Goal: Information Seeking & Learning: Check status

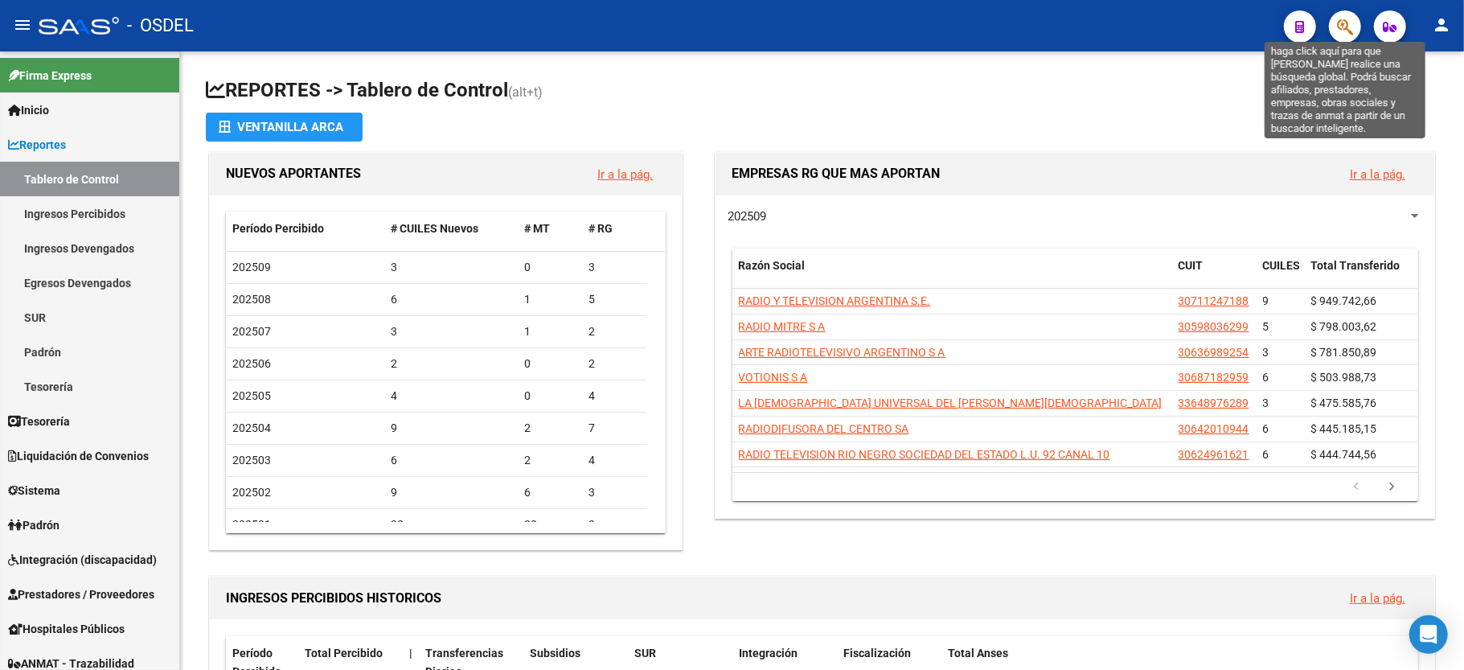
click at [1342, 30] on icon "button" at bounding box center [1345, 27] width 16 height 18
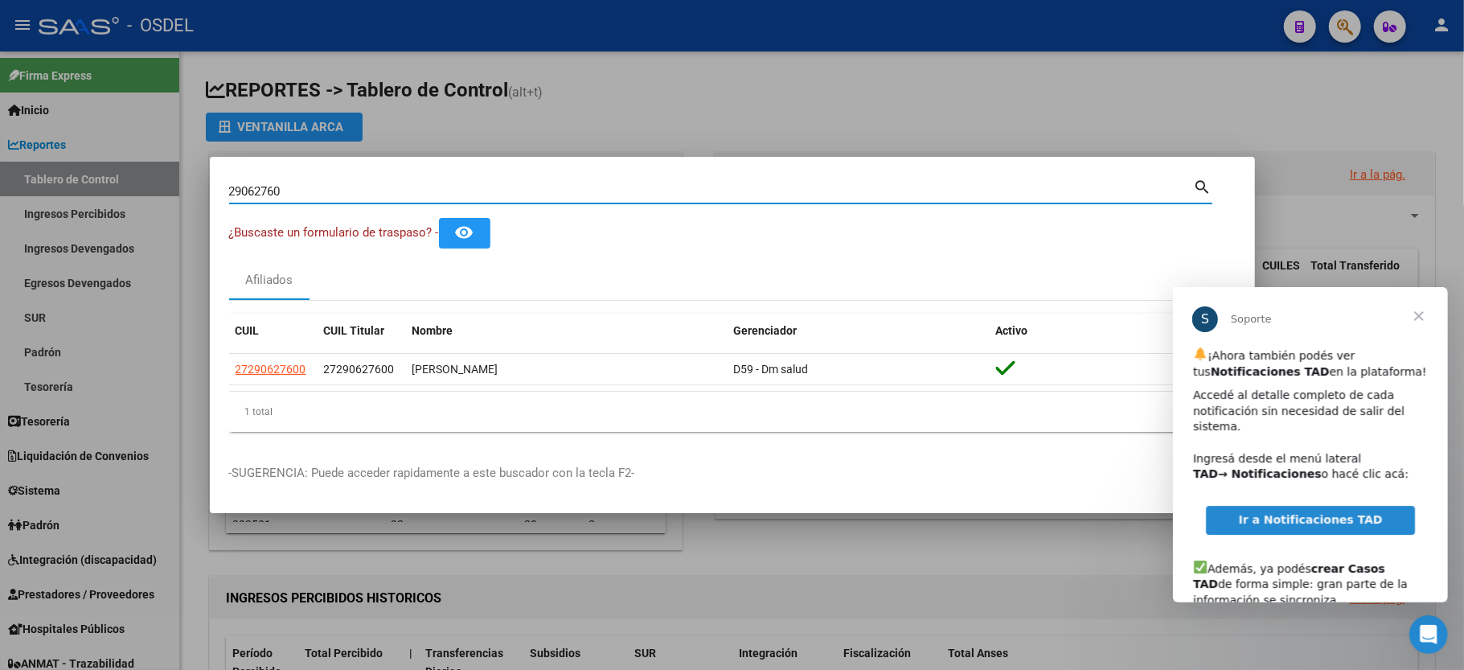
drag, startPoint x: 346, startPoint y: 193, endPoint x: 23, endPoint y: 188, distance: 323.2
click at [23, 188] on div "29062760 Buscar (apellido, dni, cuil, nro traspaso, cuit, obra social) search ¿…" at bounding box center [732, 335] width 1464 height 670
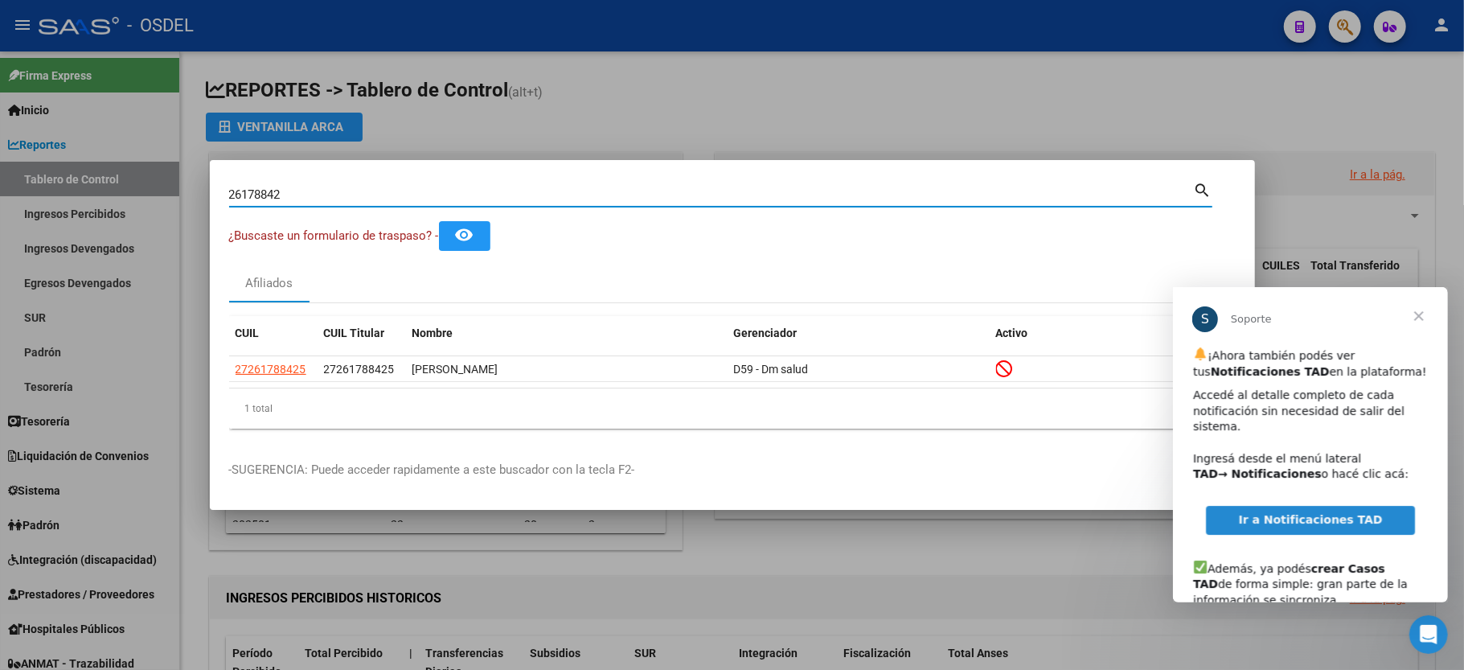
click at [1415, 315] on span "Cerrar" at bounding box center [1418, 315] width 58 height 58
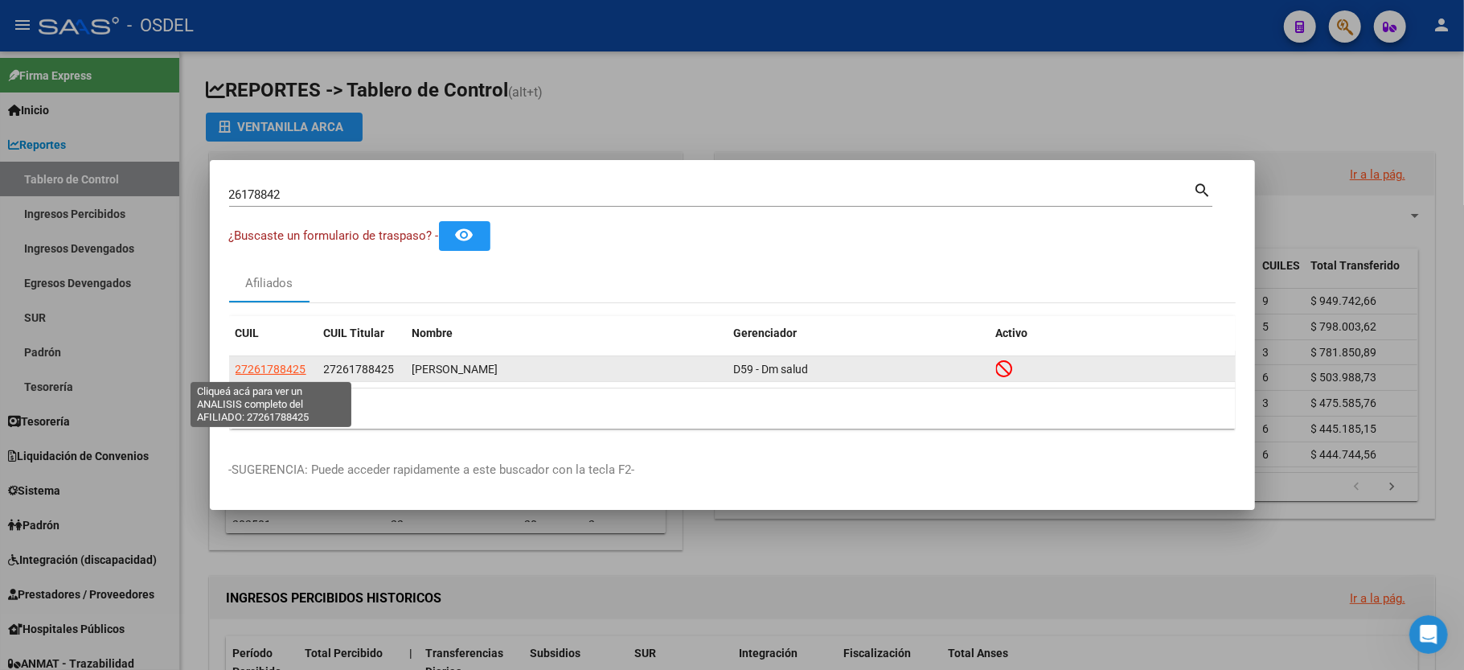
click at [254, 364] on span "27261788425" at bounding box center [271, 369] width 71 height 13
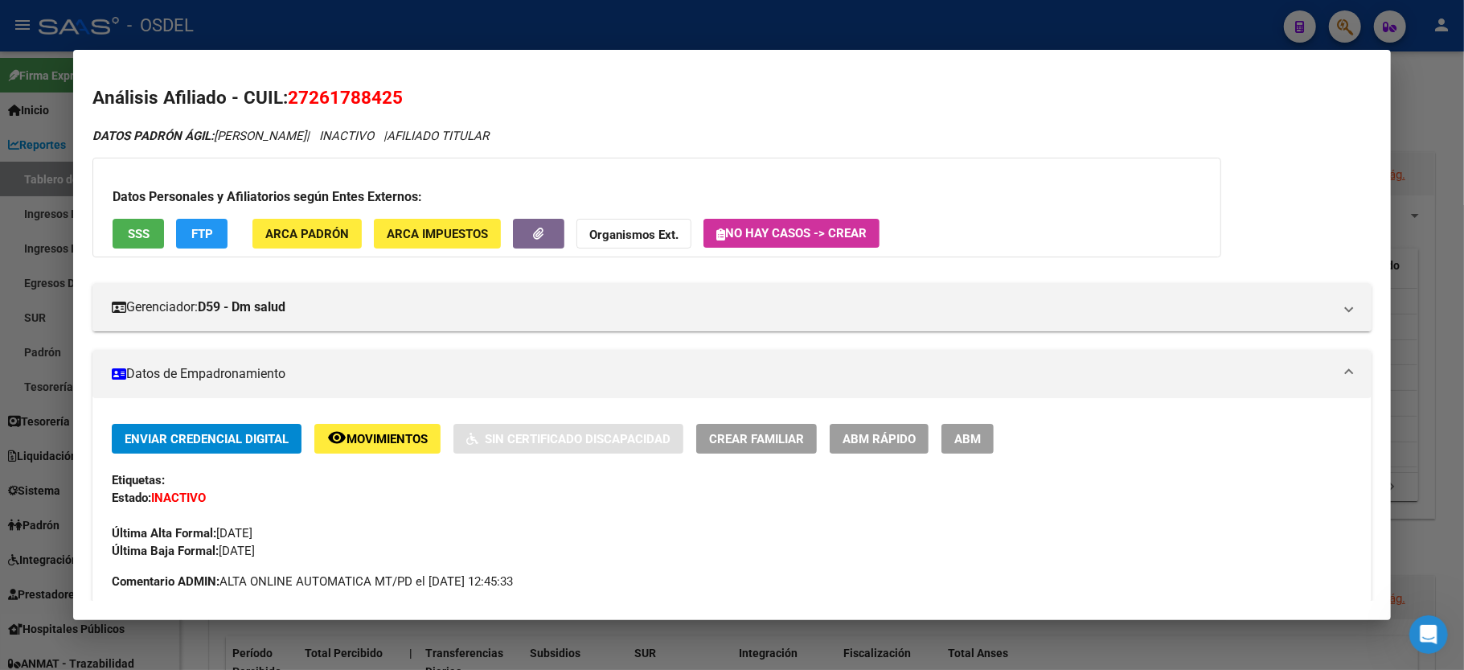
click at [133, 235] on span "SSS" at bounding box center [139, 234] width 22 height 14
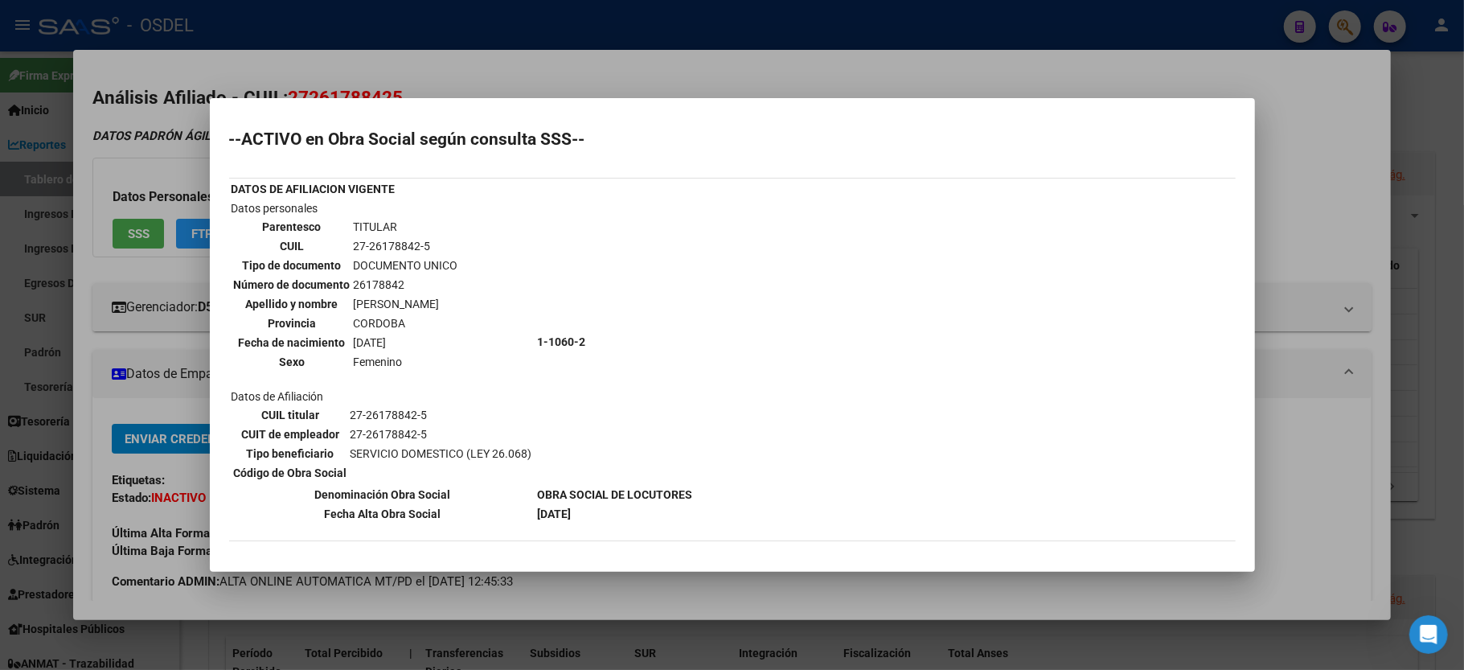
scroll to position [175, 0]
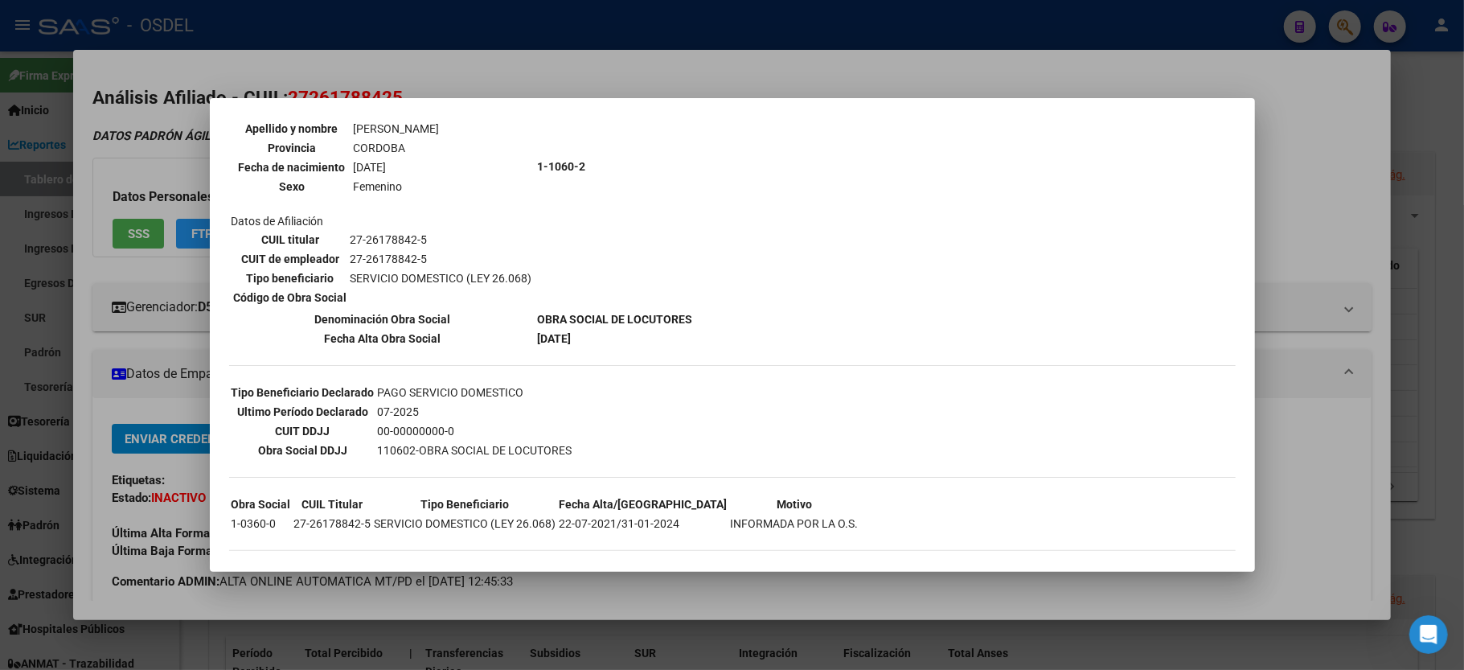
drag, startPoint x: 524, startPoint y: 326, endPoint x: 447, endPoint y: 332, distance: 77.4
click at [447, 332] on th "Fecha Alta Obra Social" at bounding box center [383, 339] width 305 height 18
click at [416, 269] on td "SERVICIO DOMESTICO (LEY 26.068)" at bounding box center [441, 278] width 183 height 18
click at [674, 514] on td "22-07-2021/31-01-2024" at bounding box center [644, 523] width 170 height 18
click at [100, 399] on div at bounding box center [732, 335] width 1464 height 670
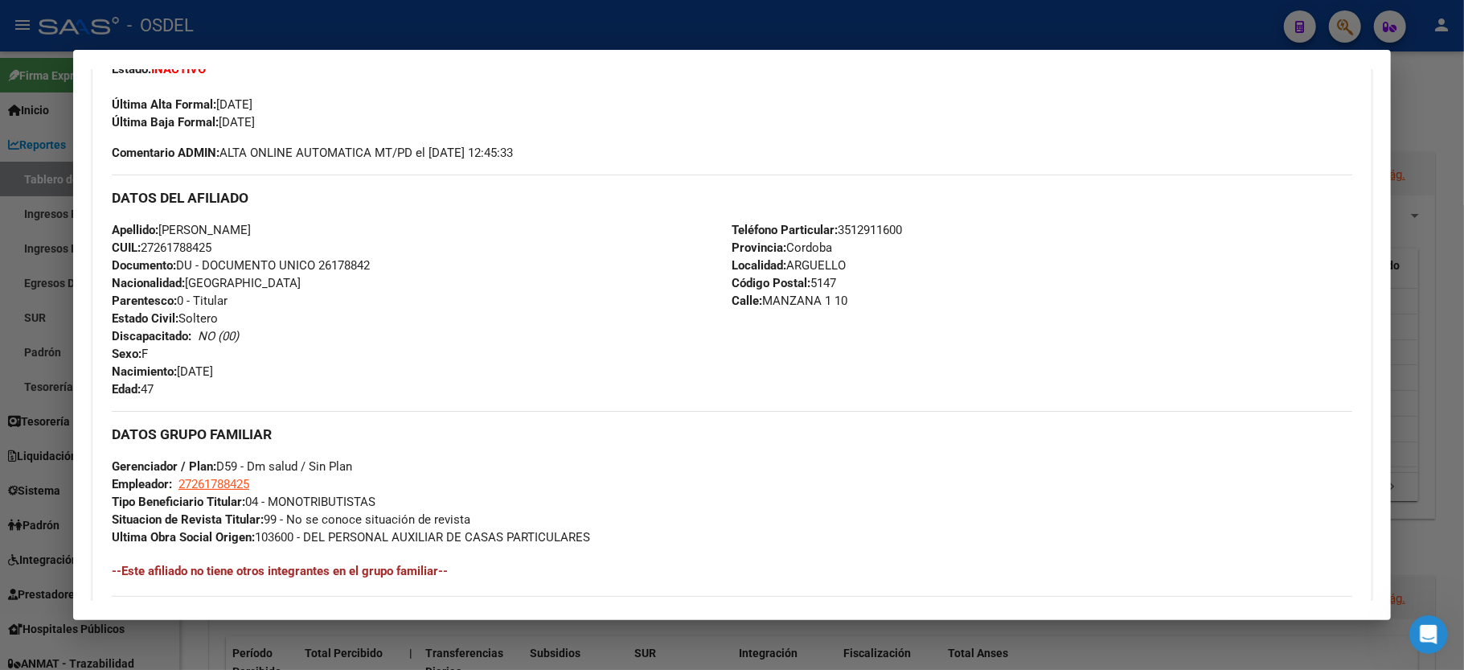
scroll to position [0, 0]
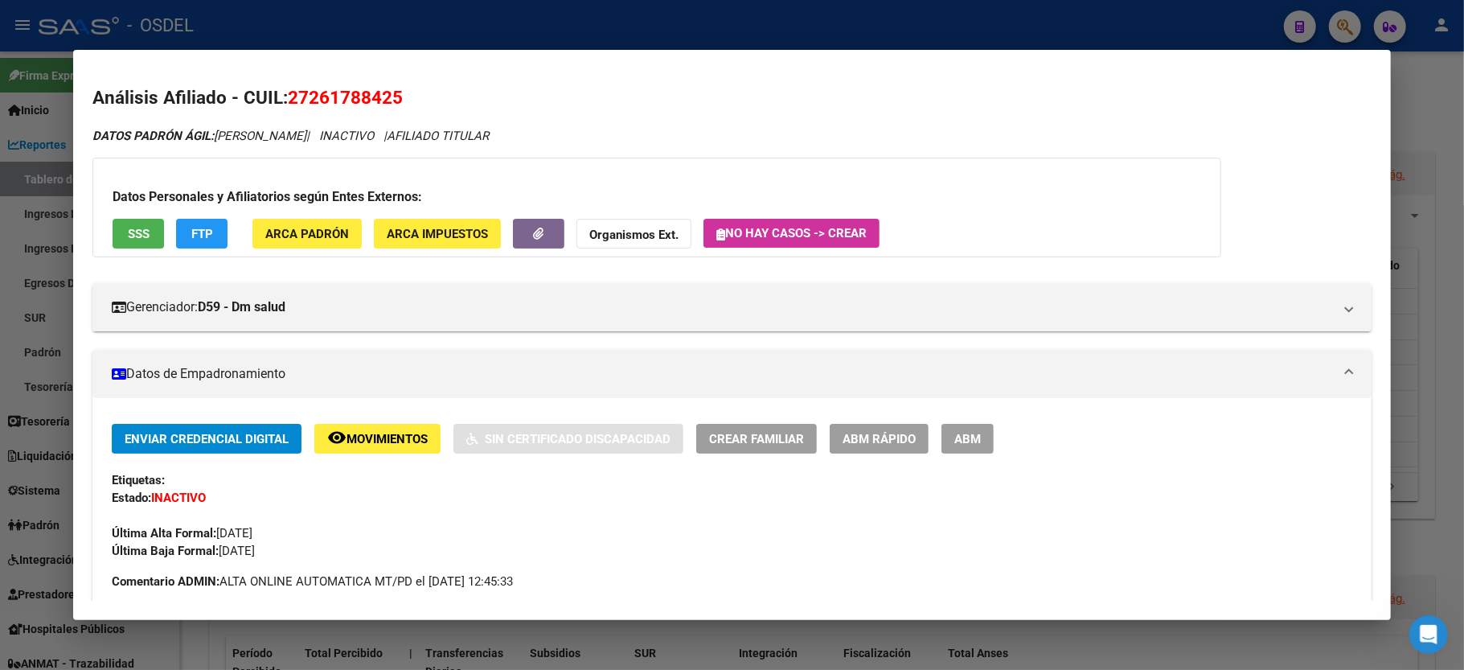
click at [130, 235] on span "SSS" at bounding box center [139, 234] width 22 height 14
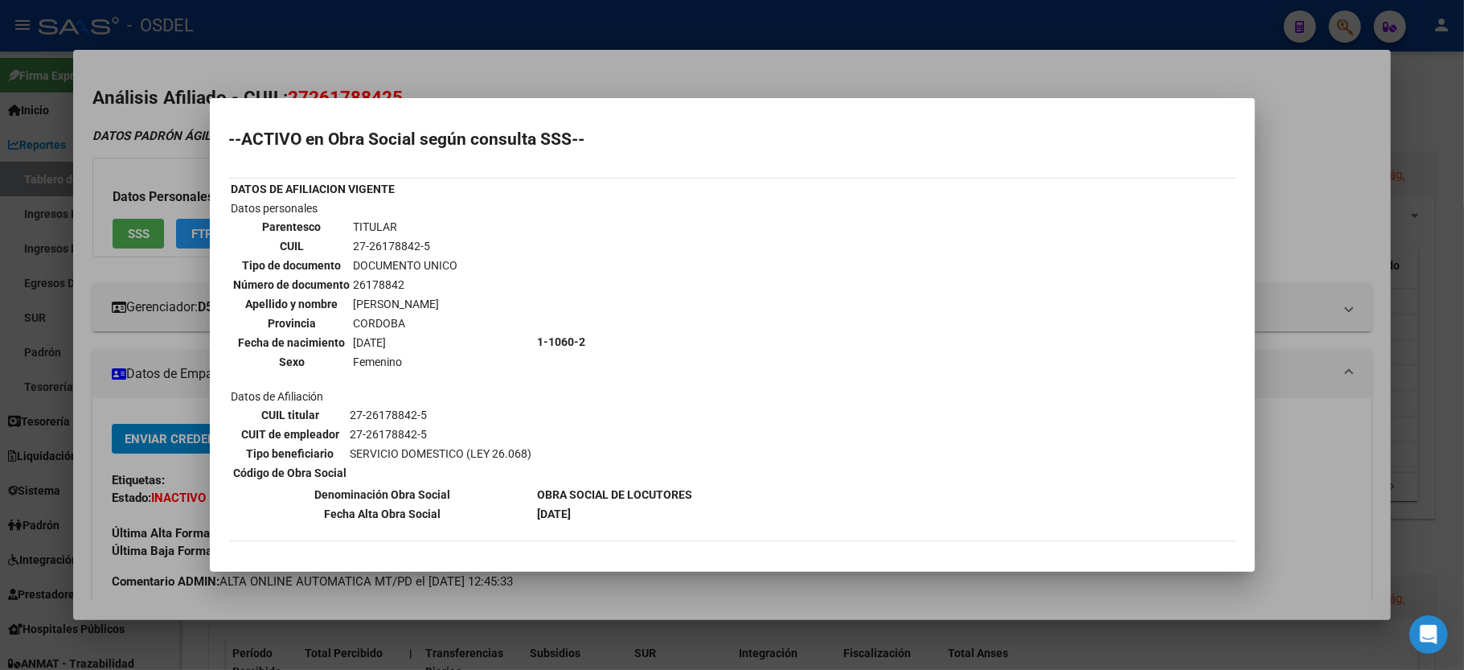
scroll to position [175, 0]
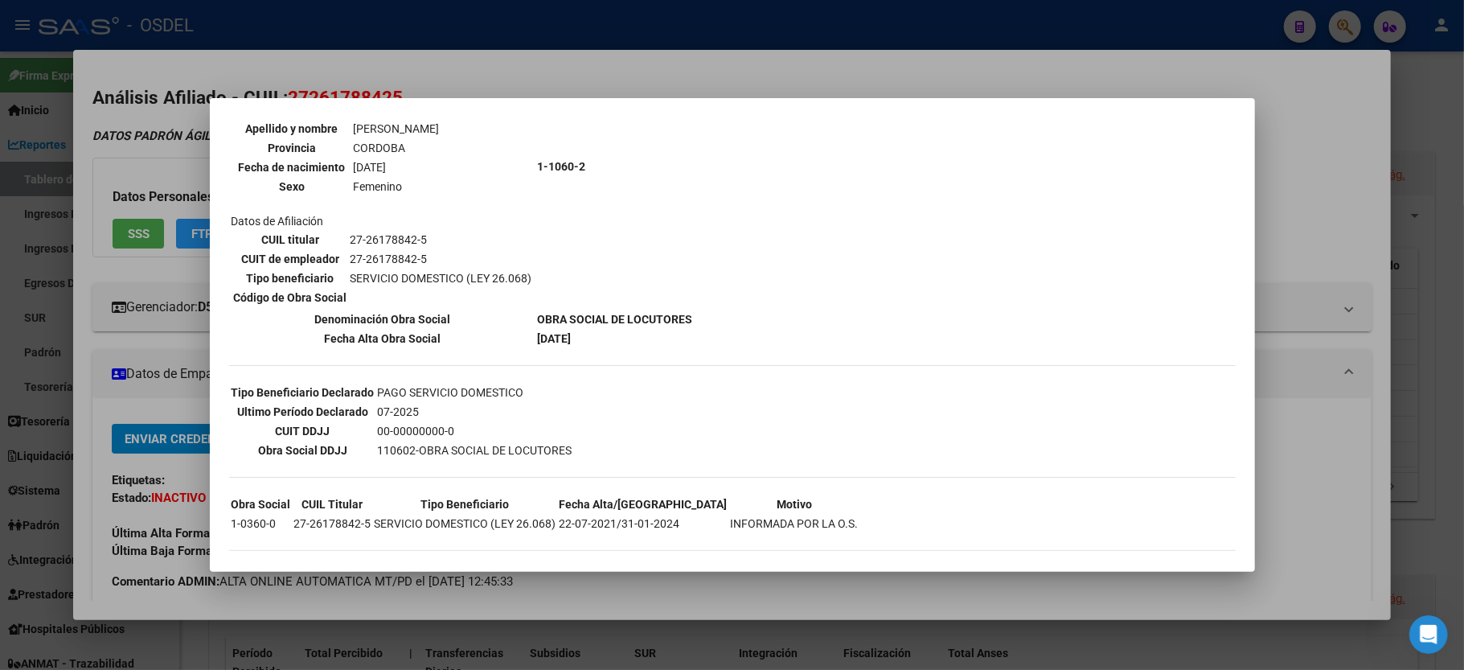
click at [397, 422] on td "00-00000000-0" at bounding box center [475, 431] width 196 height 18
click at [425, 403] on td "07-2025" at bounding box center [475, 412] width 196 height 18
click at [404, 403] on td "07-2025" at bounding box center [475, 412] width 196 height 18
click at [403, 423] on td "00-00000000-0" at bounding box center [475, 431] width 196 height 18
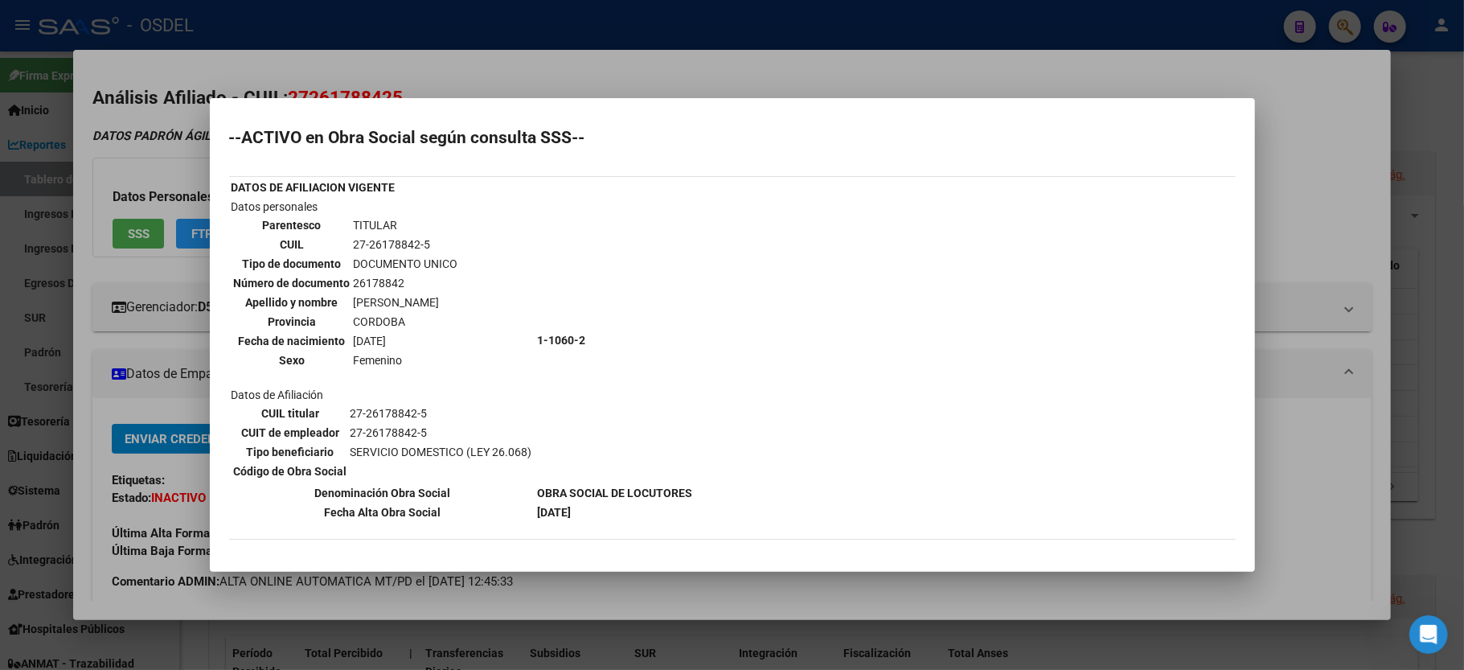
scroll to position [0, 0]
click at [1362, 174] on div at bounding box center [732, 335] width 1464 height 670
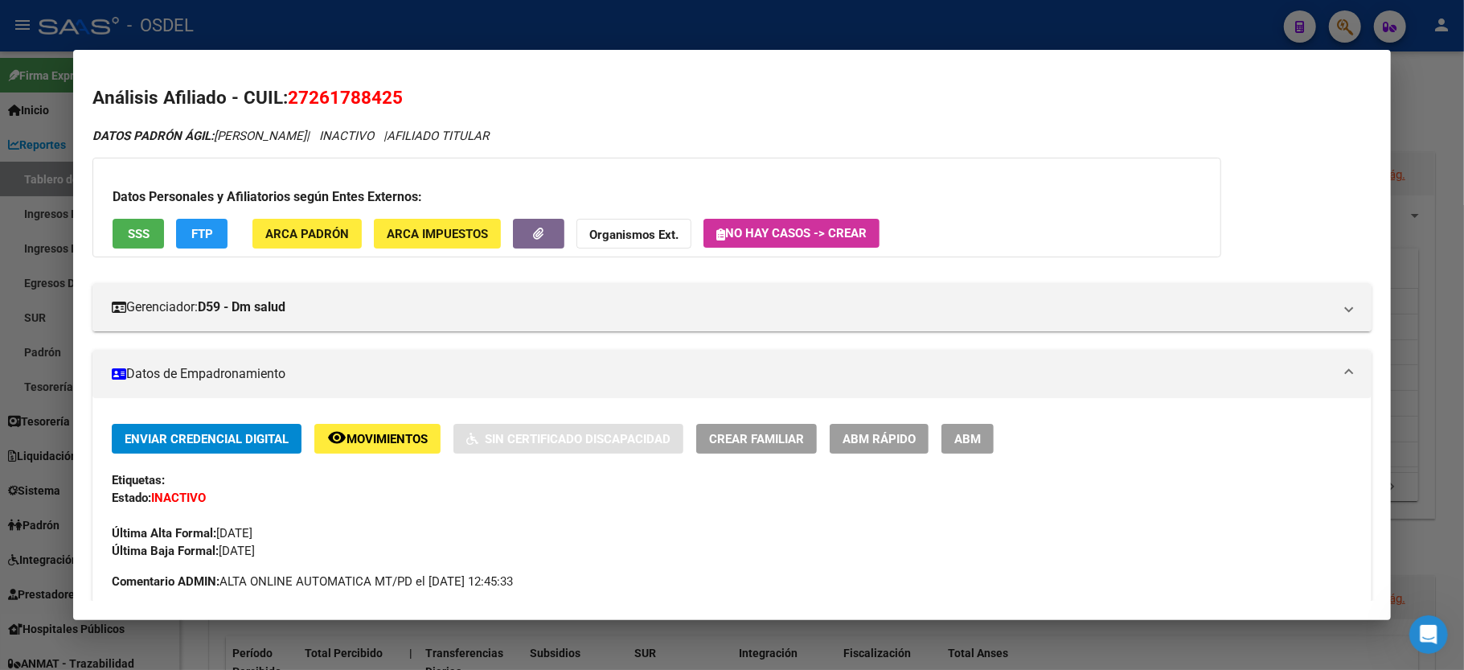
click at [1461, 124] on div at bounding box center [732, 335] width 1464 height 670
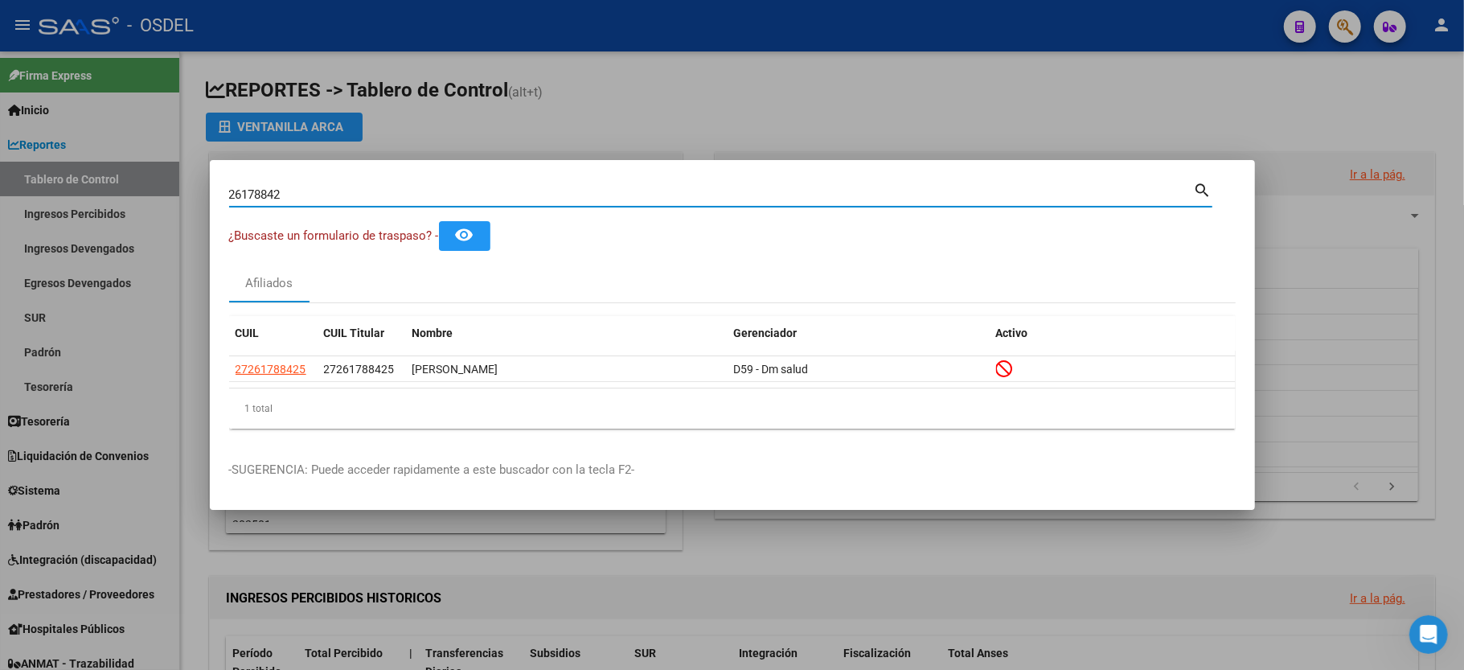
drag, startPoint x: 392, startPoint y: 198, endPoint x: 31, endPoint y: 135, distance: 367.1
click at [0, 133] on div "26178842 Buscar (apellido, dni, cuil, nro traspaso, cuit, obra social) search ¿…" at bounding box center [732, 335] width 1464 height 670
type input "31133915"
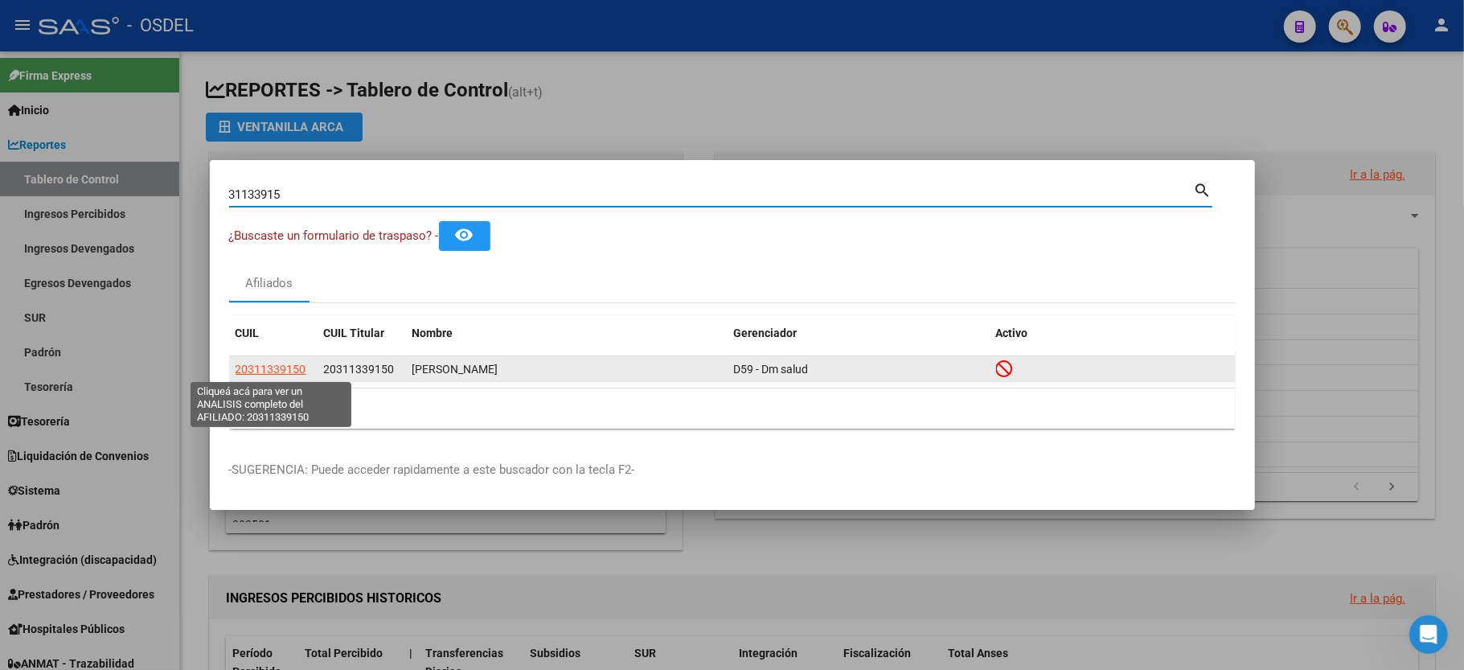
click at [259, 375] on span "20311339150" at bounding box center [271, 369] width 71 height 13
type textarea "20311339150"
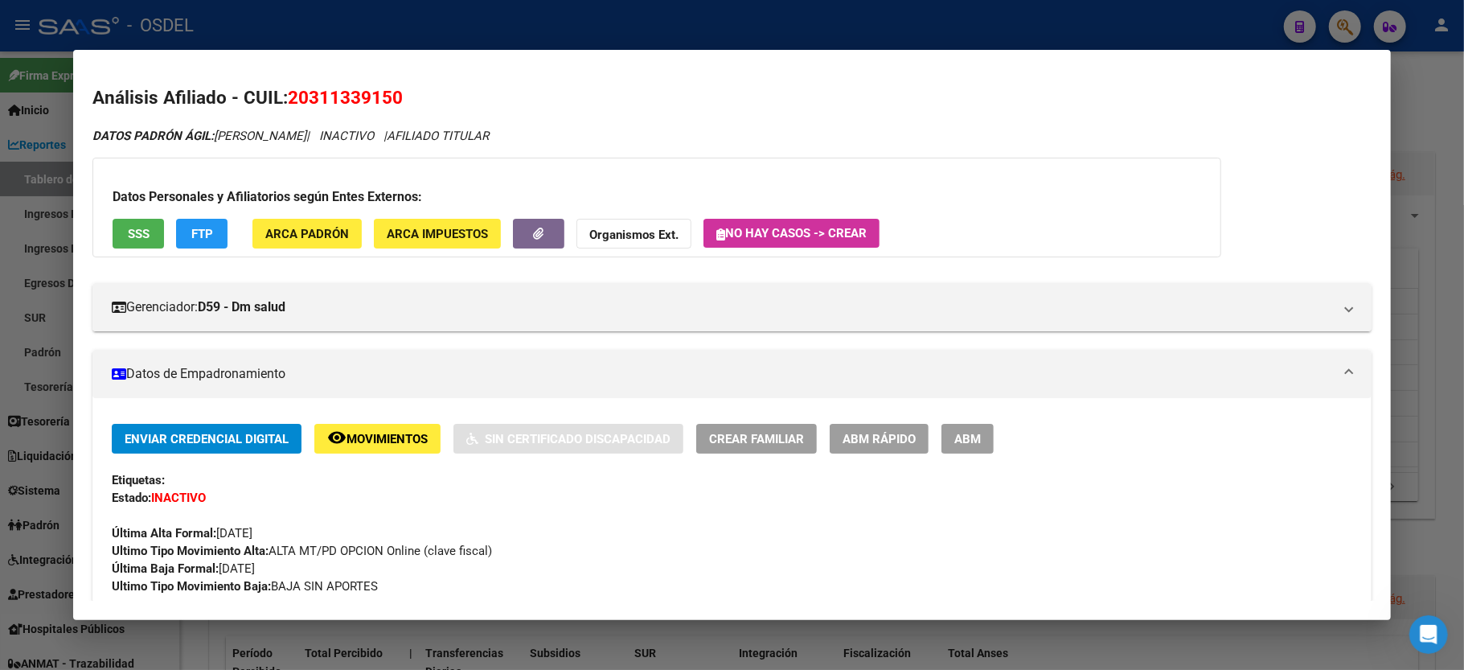
click at [137, 230] on span "SSS" at bounding box center [139, 234] width 22 height 14
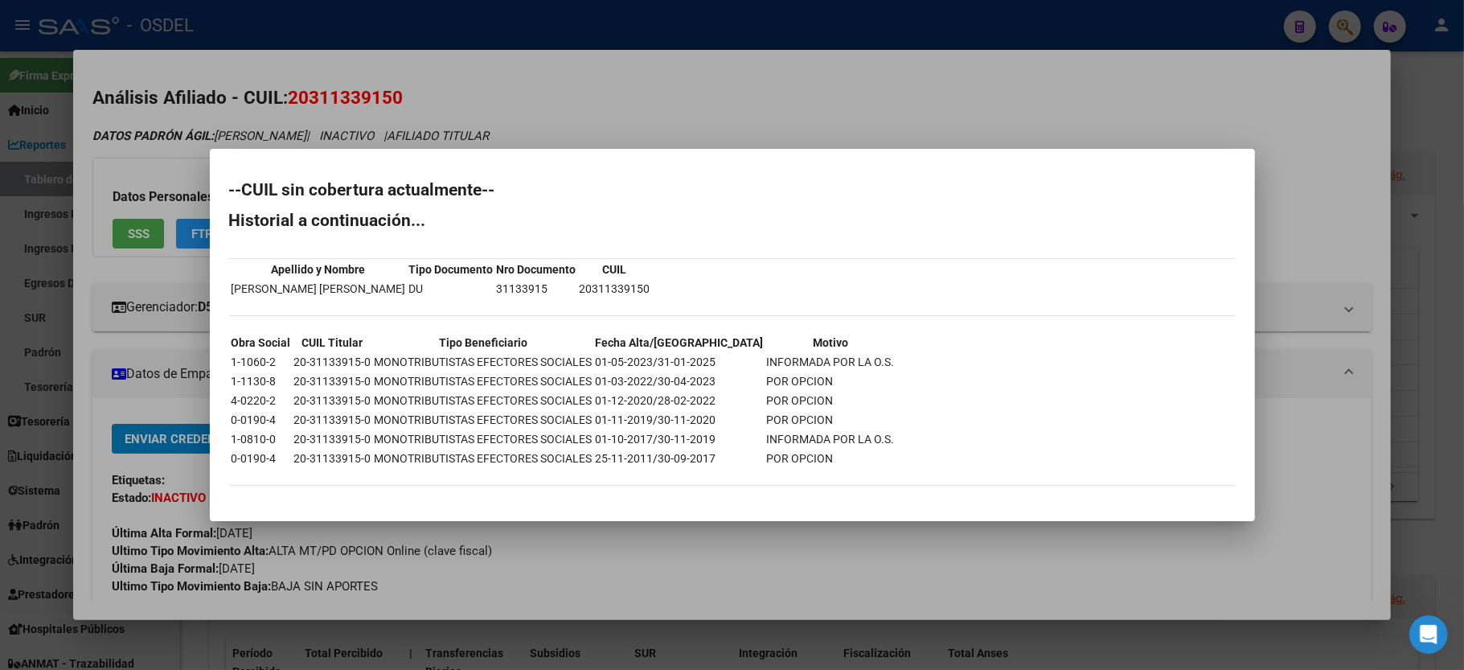
drag, startPoint x: 1293, startPoint y: 31, endPoint x: 1303, endPoint y: 213, distance: 182.7
click at [1293, 39] on div at bounding box center [732, 335] width 1464 height 670
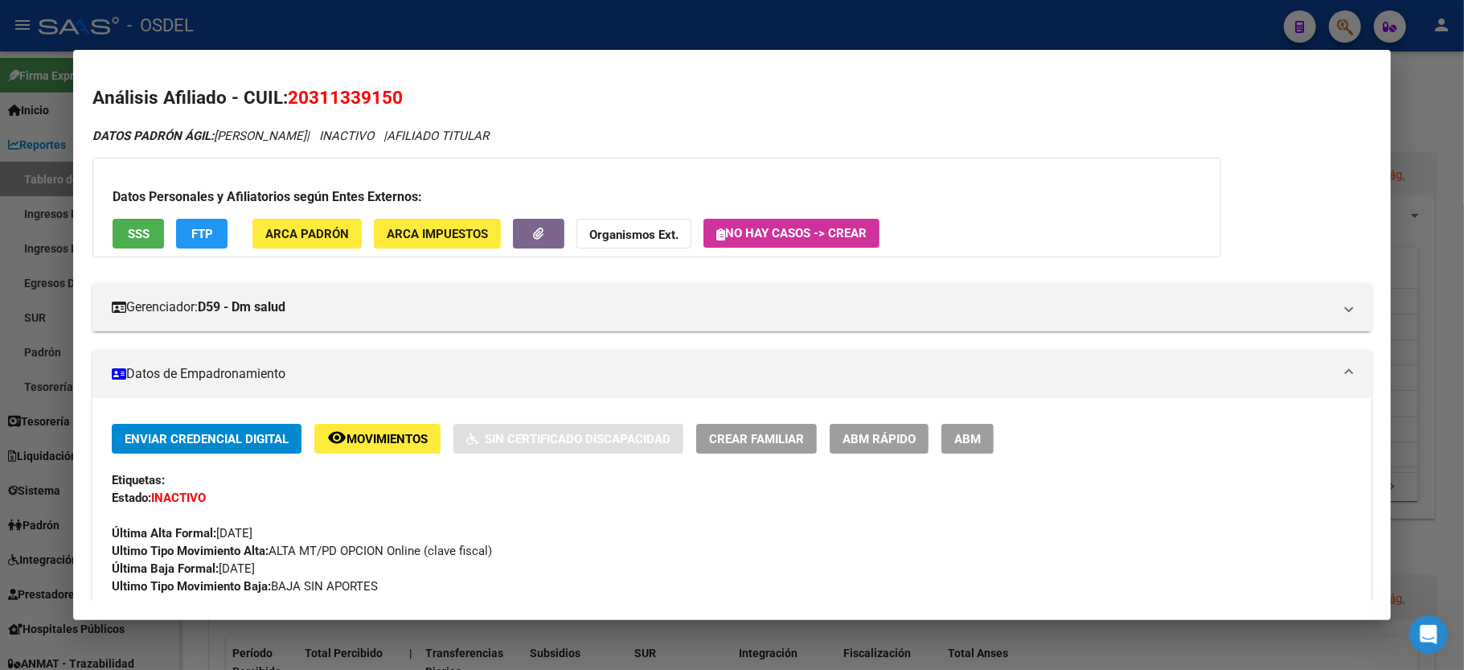
click at [1458, 124] on div at bounding box center [732, 335] width 1464 height 670
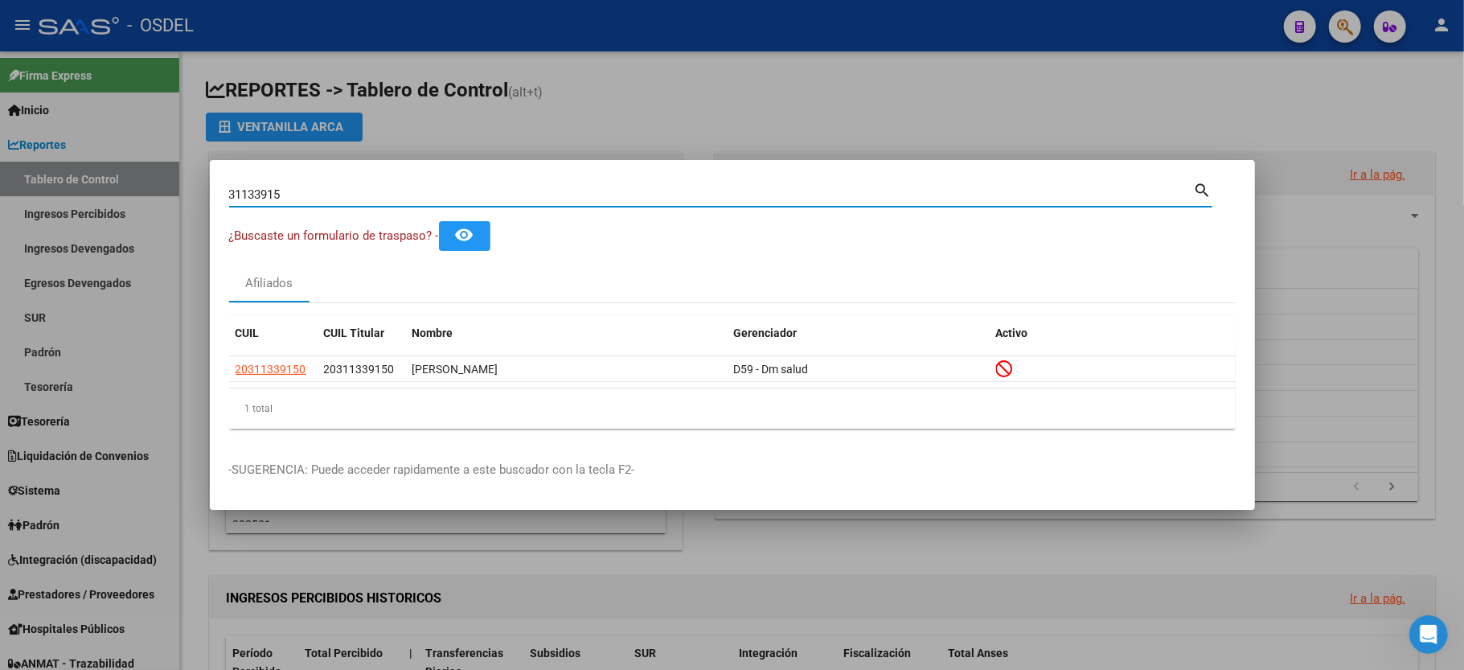
drag, startPoint x: 362, startPoint y: 197, endPoint x: 0, endPoint y: 143, distance: 365.7
click at [0, 143] on div "31133915 Buscar (apellido, dni, cuil, nro traspaso, cuit, obra social) search ¿…" at bounding box center [732, 335] width 1464 height 670
type input "40490502"
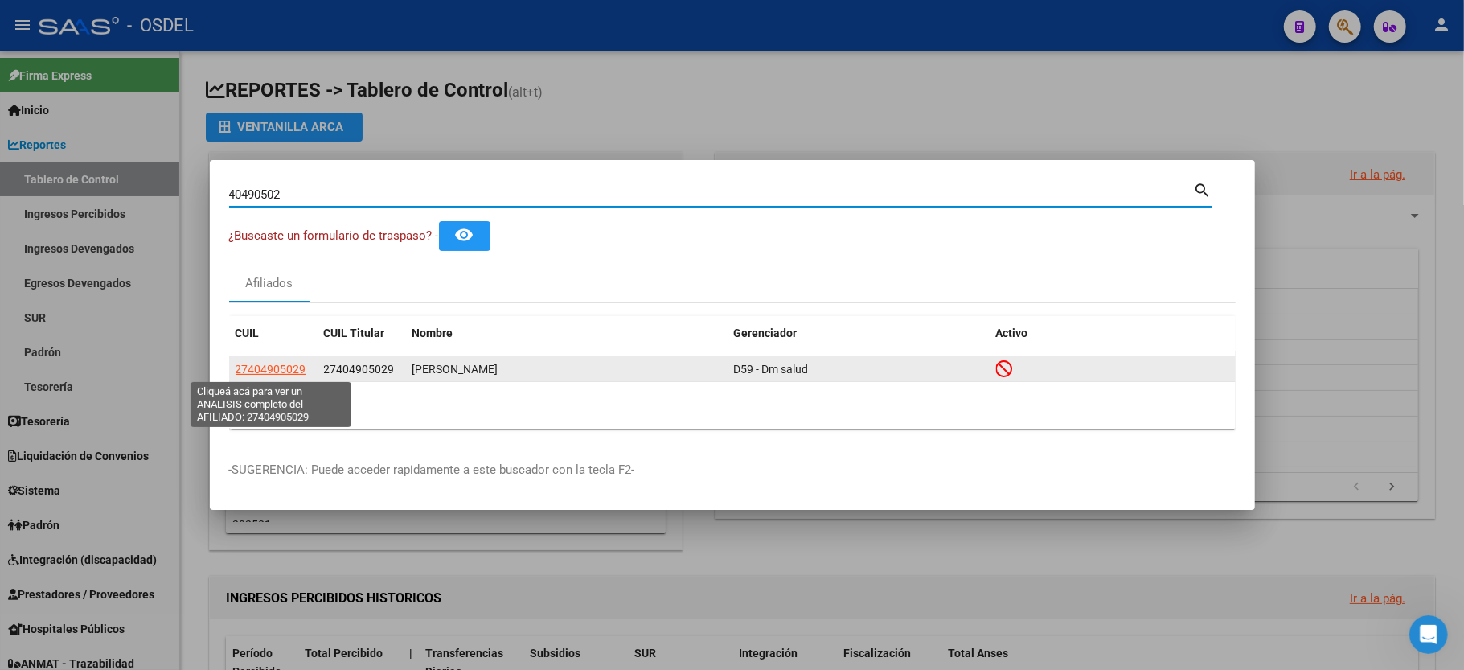
click at [265, 371] on span "27404905029" at bounding box center [271, 369] width 71 height 13
type textarea "27404905029"
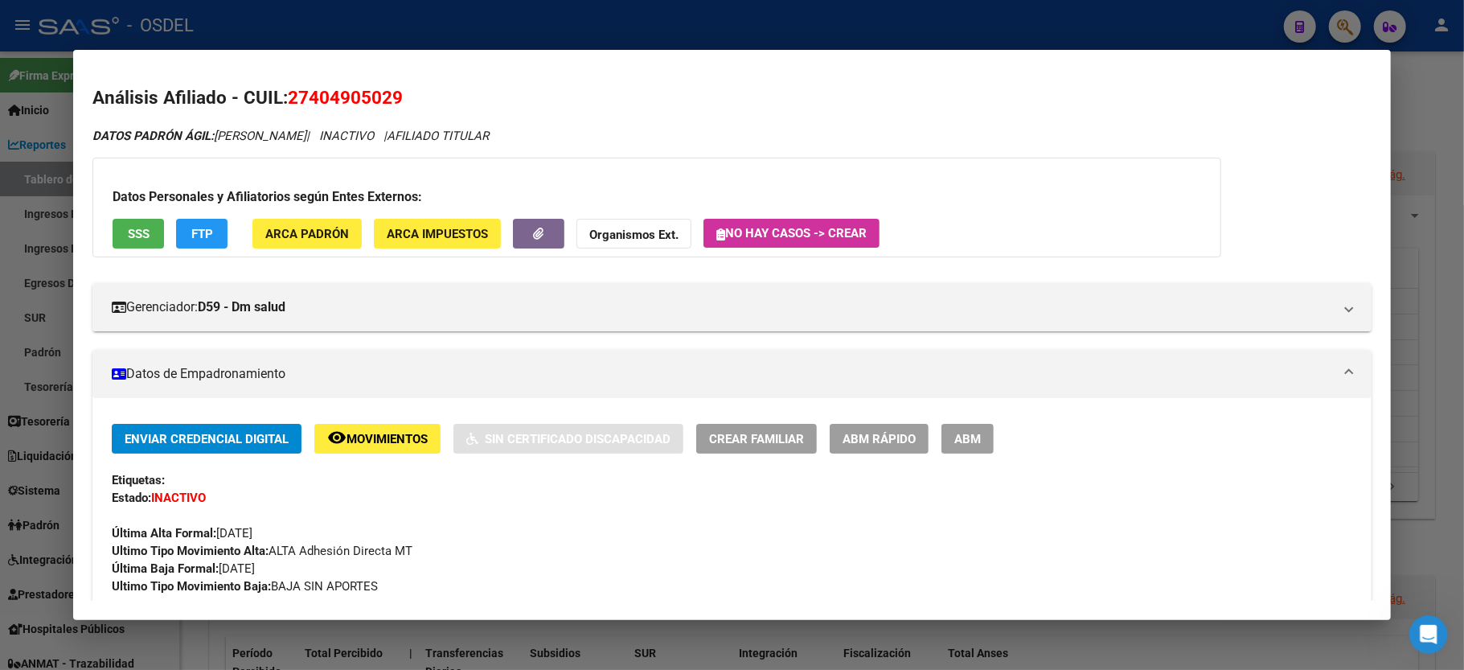
click at [139, 227] on span "SSS" at bounding box center [139, 234] width 22 height 14
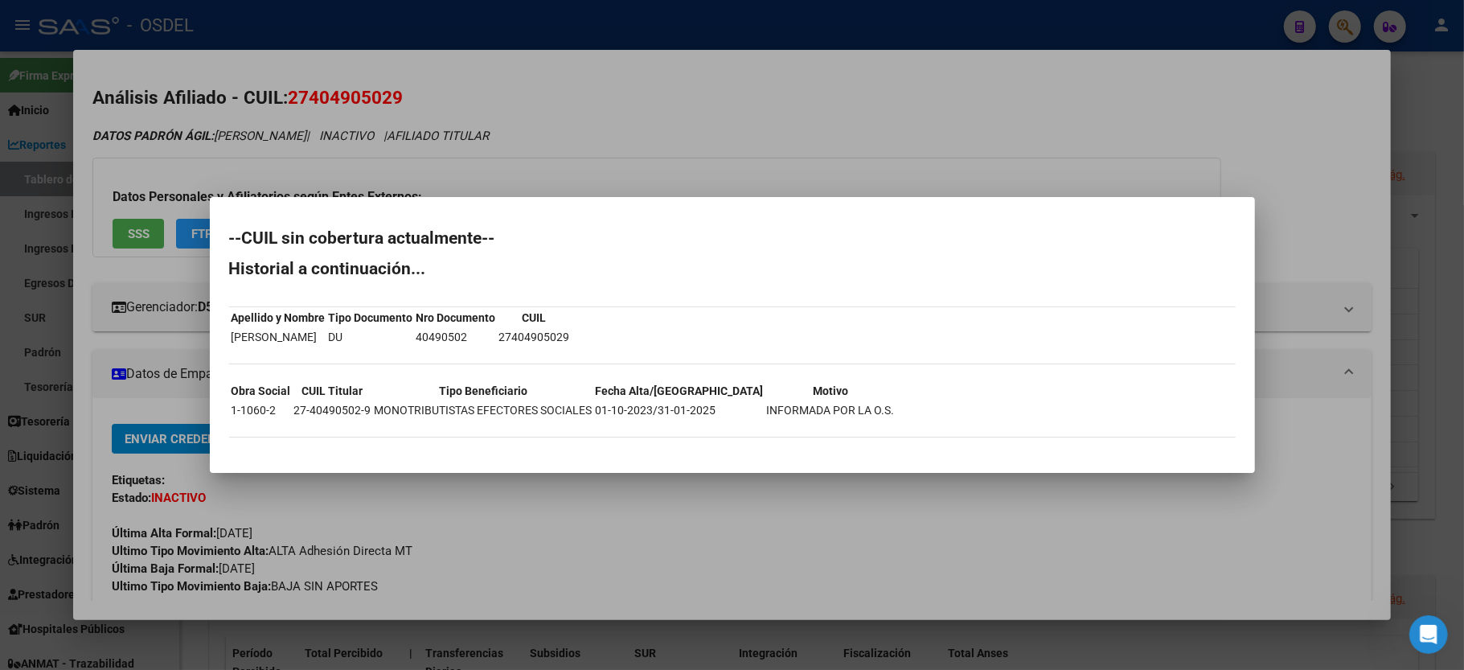
click at [1181, 174] on div at bounding box center [732, 335] width 1464 height 670
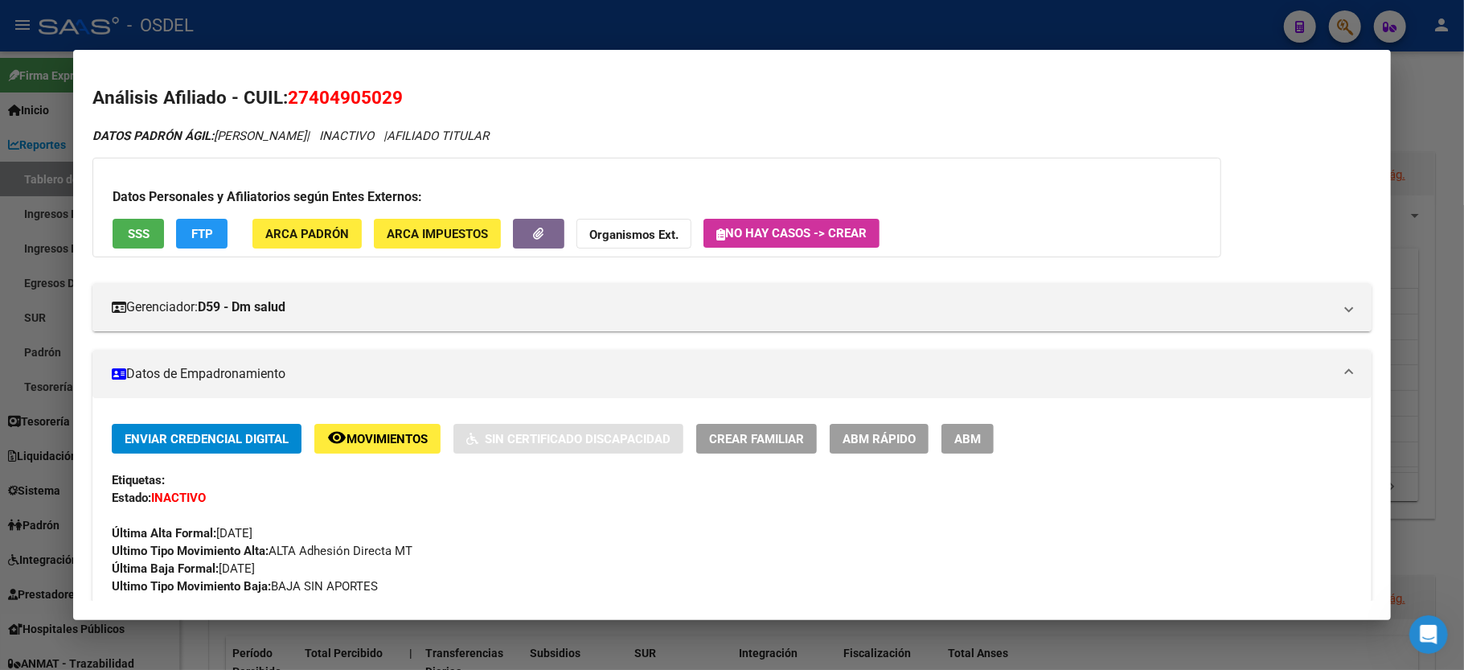
click at [1408, 113] on div at bounding box center [732, 335] width 1464 height 670
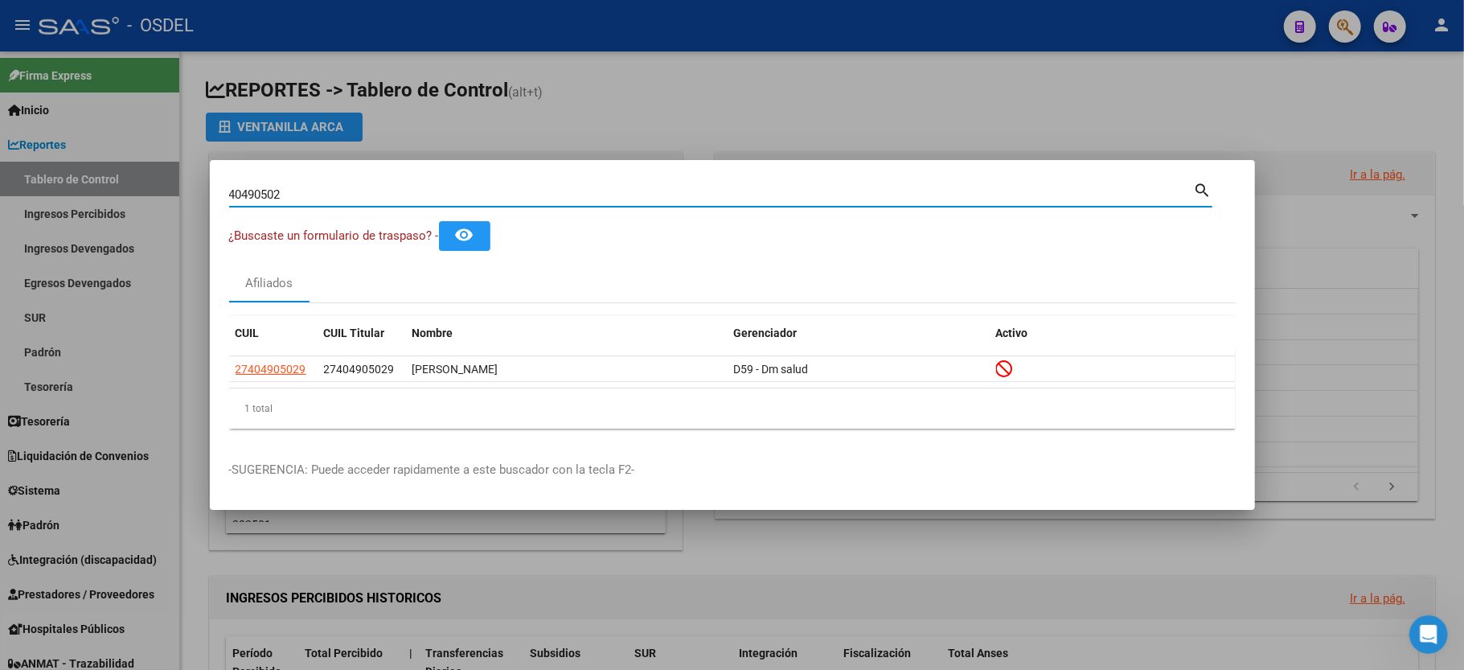
drag, startPoint x: 287, startPoint y: 197, endPoint x: 1, endPoint y: 178, distance: 286.8
click at [1, 178] on div "40490502 Buscar (apellido, dni, cuil, nro traspaso, cuit, obra social) search ¿…" at bounding box center [732, 335] width 1464 height 670
type input "31133915"
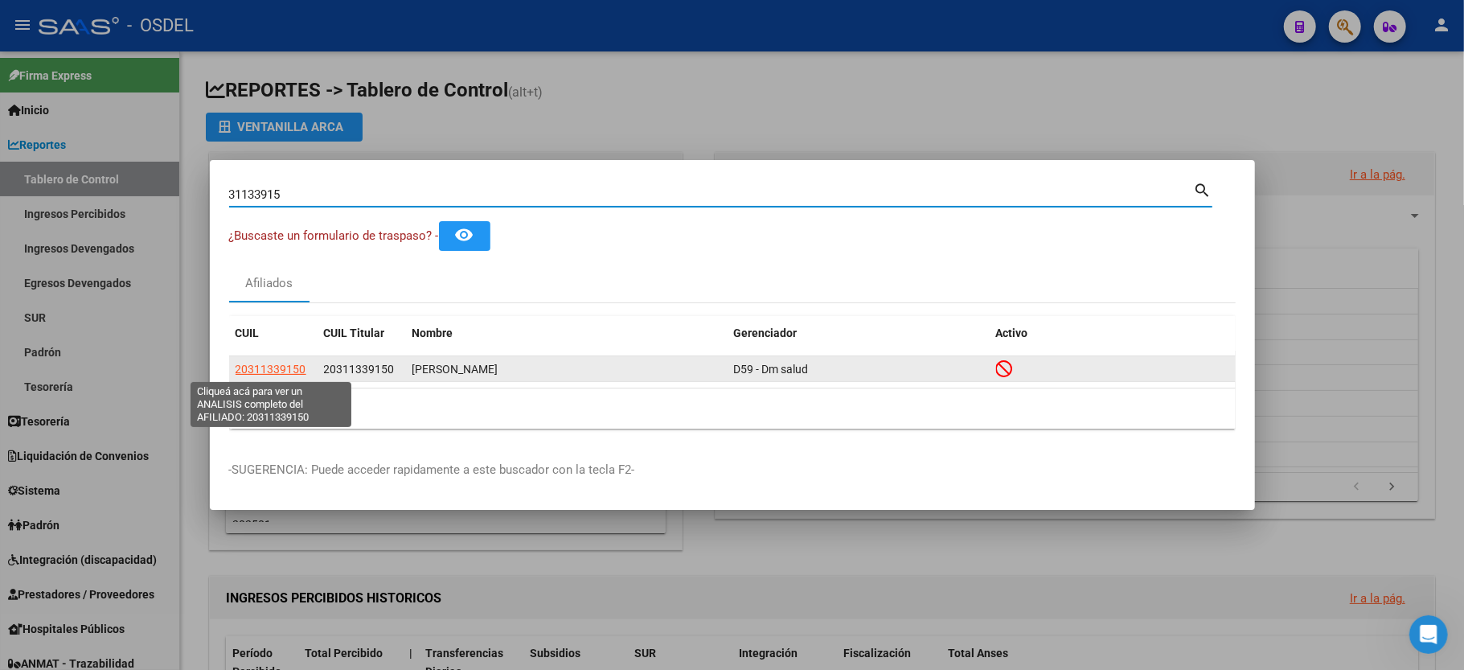
click at [252, 371] on span "20311339150" at bounding box center [271, 369] width 71 height 13
type textarea "20311339150"
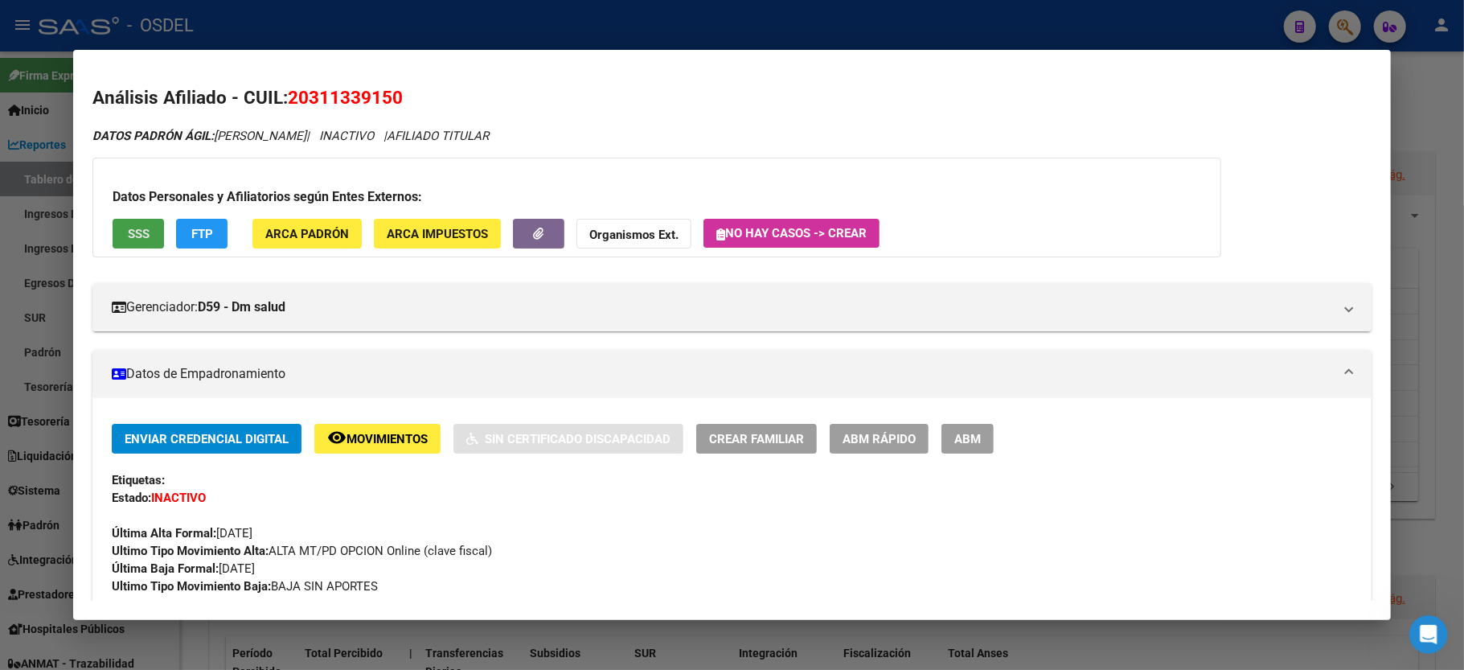
click at [135, 236] on span "SSS" at bounding box center [139, 234] width 22 height 14
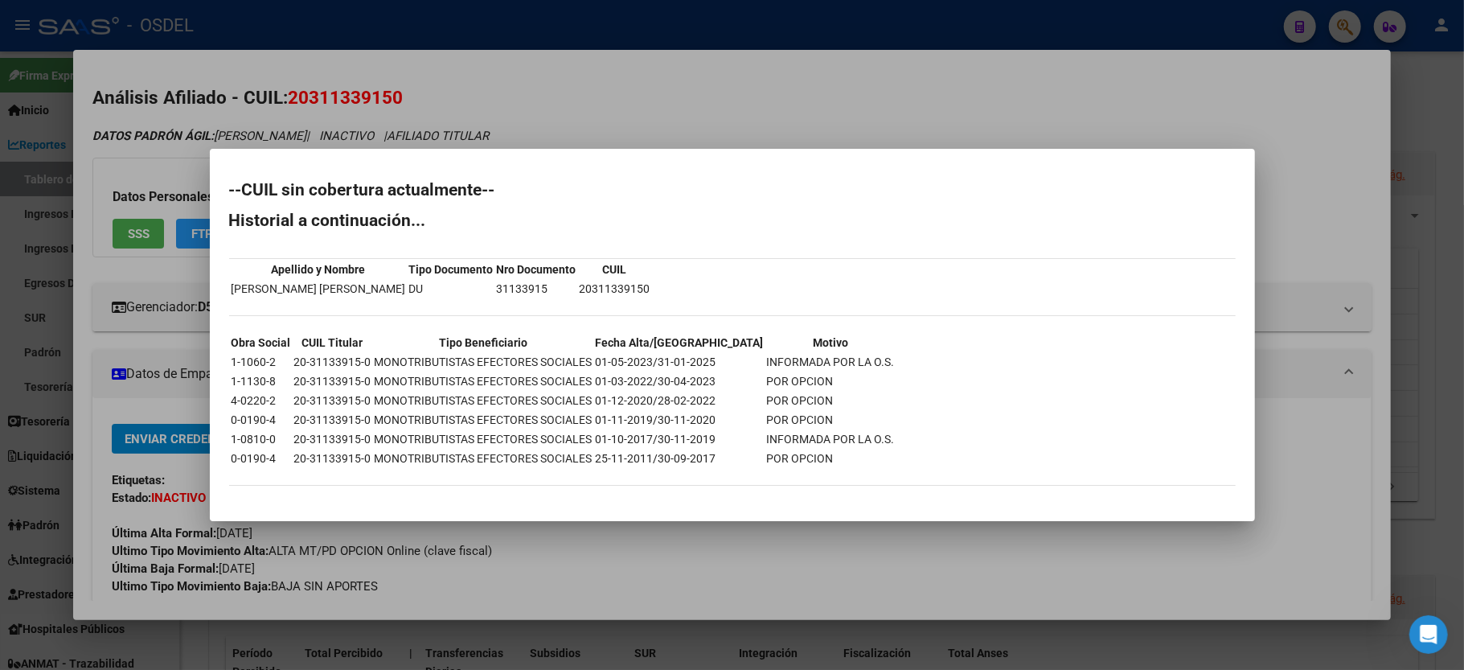
click at [1030, 158] on mat-dialog-container "--CUIL sin cobertura actualmente-- Historial a continuación... Apellido y Nombr…" at bounding box center [732, 335] width 1045 height 372
click at [1326, 172] on div at bounding box center [732, 335] width 1464 height 670
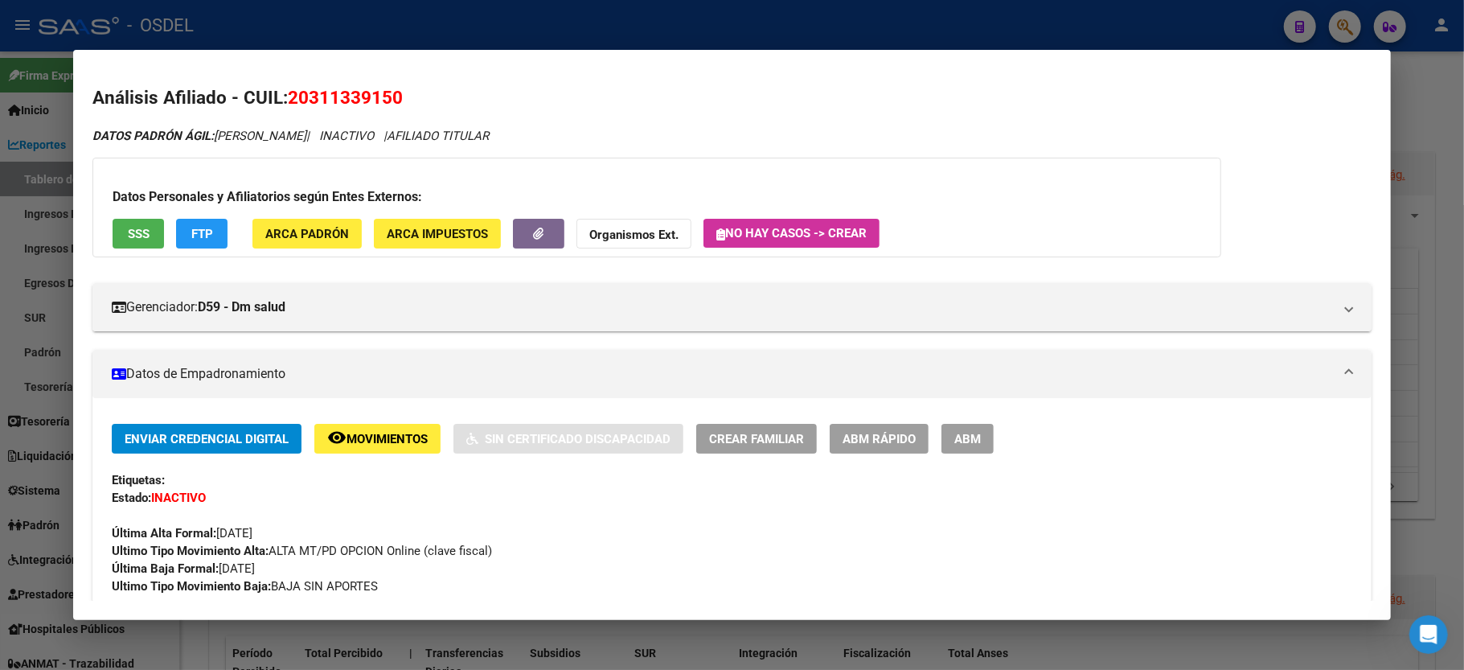
click at [1437, 120] on div at bounding box center [732, 335] width 1464 height 670
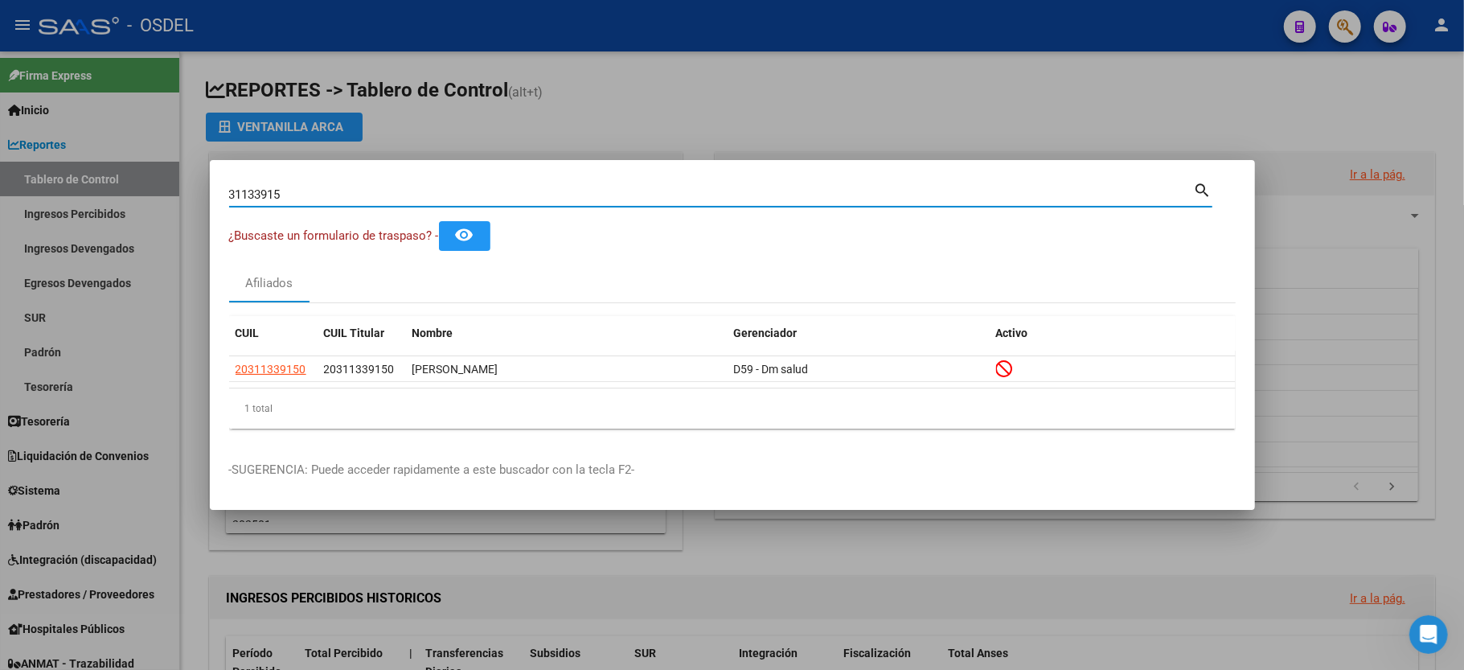
drag, startPoint x: 360, startPoint y: 191, endPoint x: 0, endPoint y: 225, distance: 361.8
click at [0, 225] on div "31133915 Buscar (apellido, dni, cuil, nro traspaso, cuit, obra social) search ¿…" at bounding box center [732, 335] width 1464 height 670
type input "32395267"
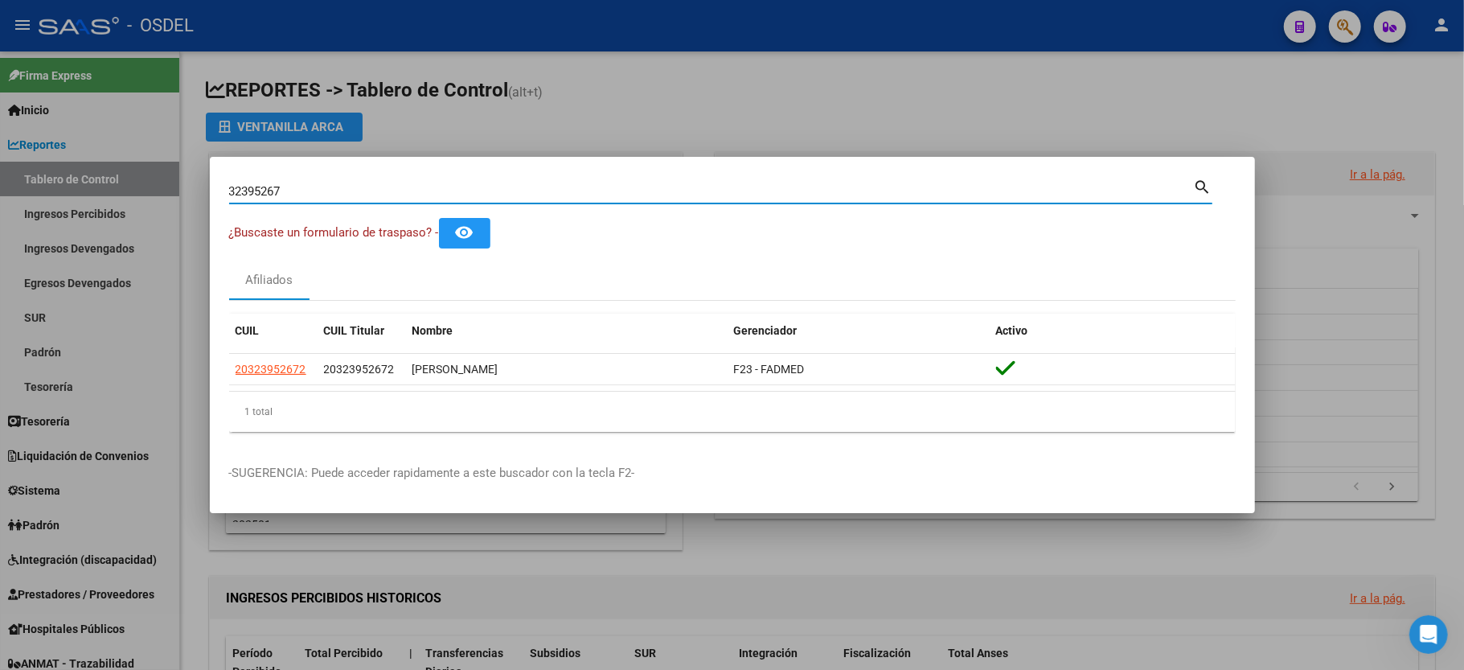
drag, startPoint x: 354, startPoint y: 188, endPoint x: 34, endPoint y: 240, distance: 324.0
click at [34, 240] on div "32395267 Buscar (apellido, dni, cuil, nro traspaso, cuit, obra social) search ¿…" at bounding box center [732, 335] width 1464 height 670
